Goal: Information Seeking & Learning: Learn about a topic

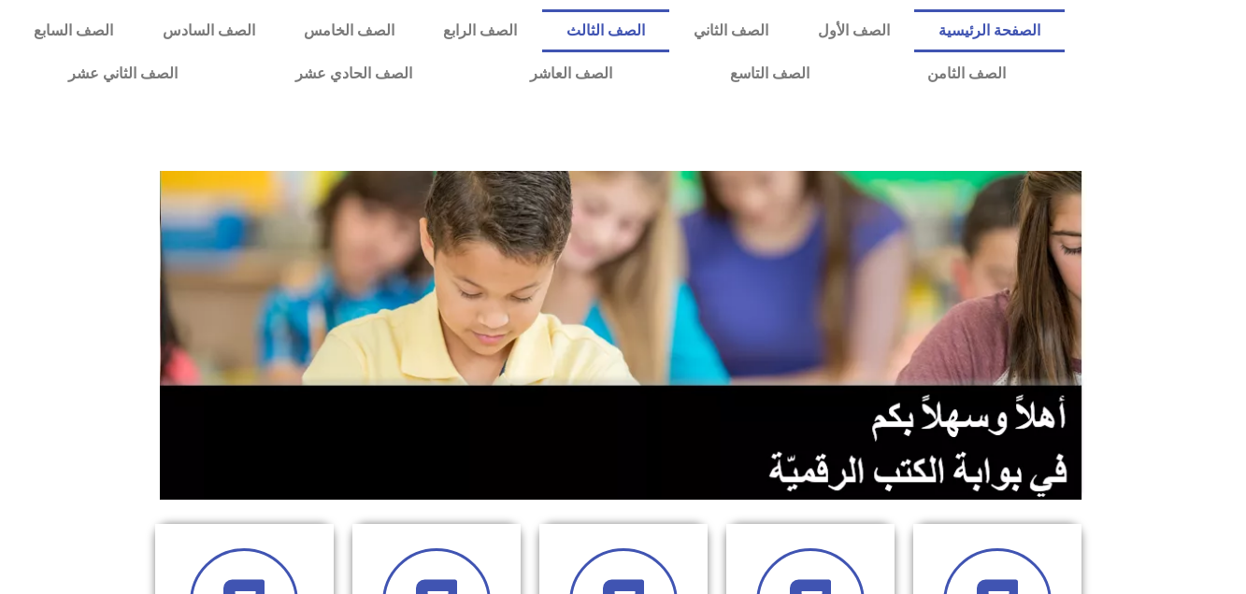
click at [669, 26] on link "الصف الثالث" at bounding box center [605, 30] width 127 height 43
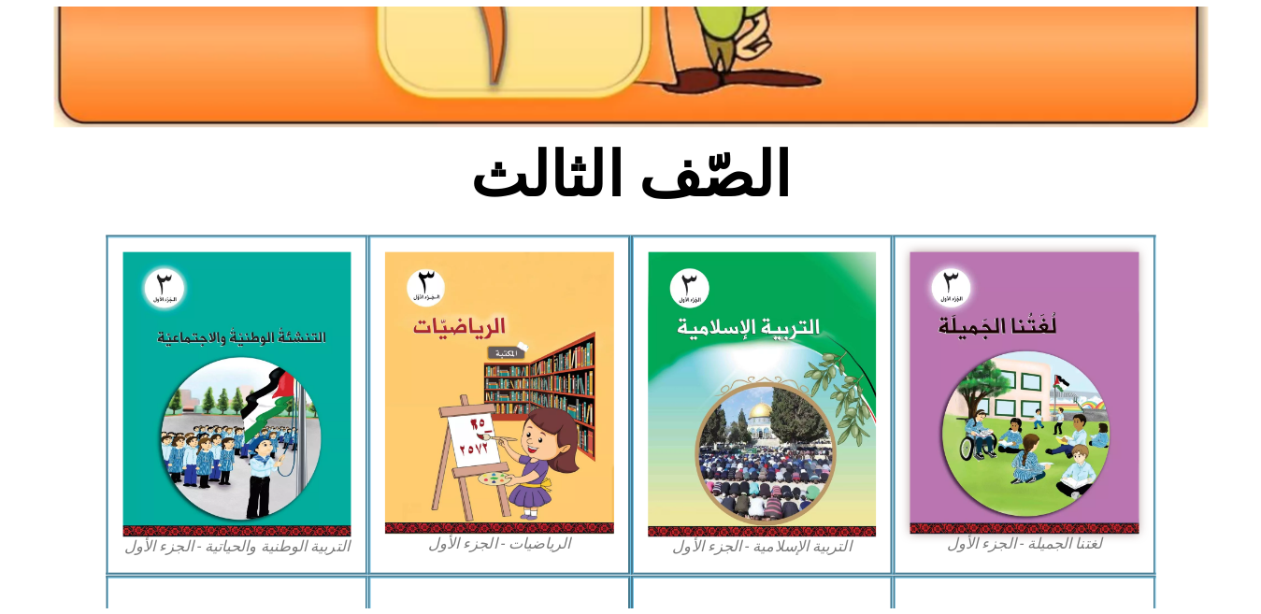
scroll to position [488, 0]
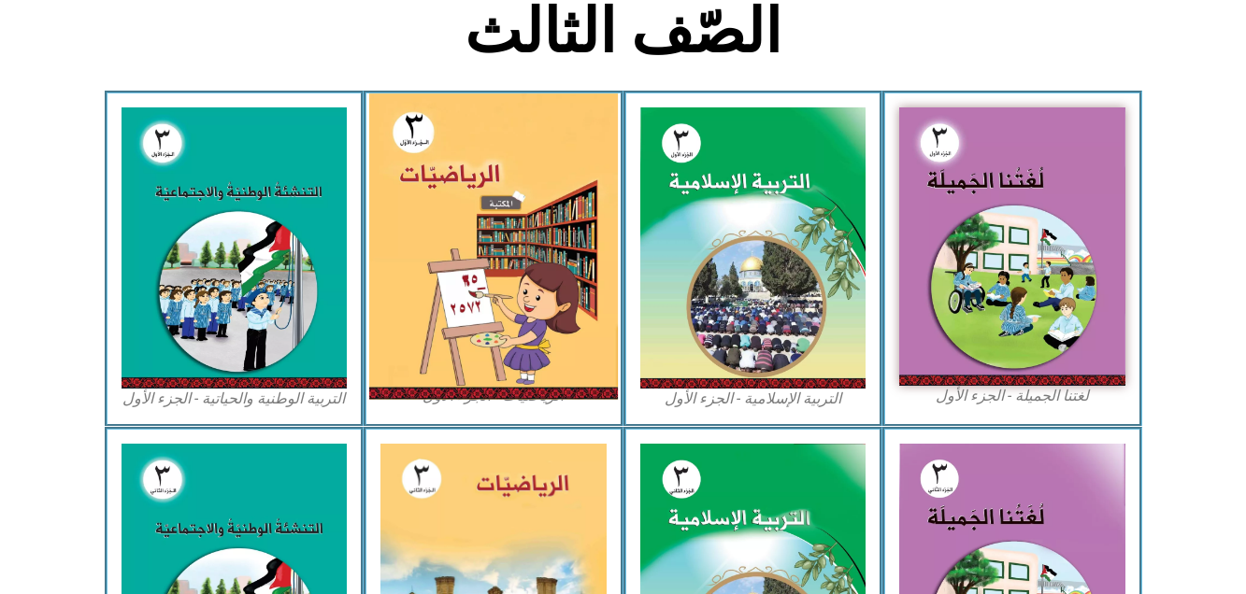
click at [542, 310] on img at bounding box center [493, 246] width 249 height 306
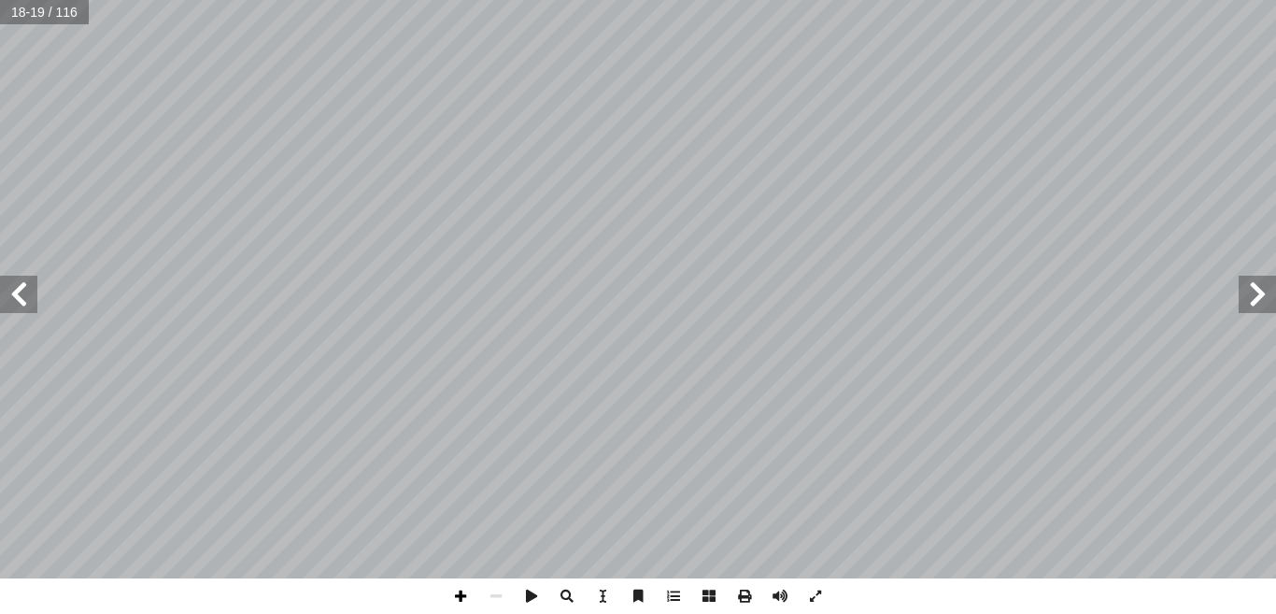
click at [468, 593] on span at bounding box center [461, 596] width 36 height 36
